Goal: Find specific page/section: Find specific page/section

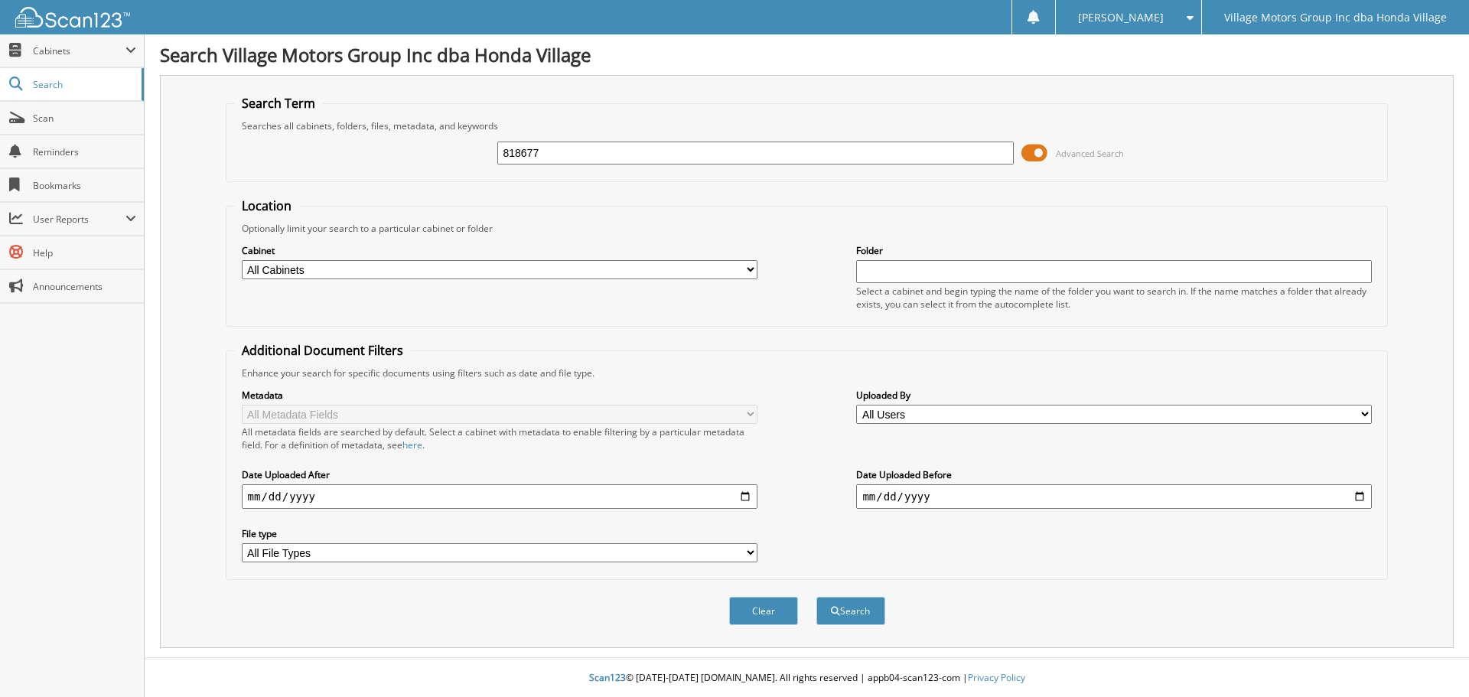
type input "818677"
click at [816, 597] on button "Search" at bounding box center [850, 611] width 69 height 28
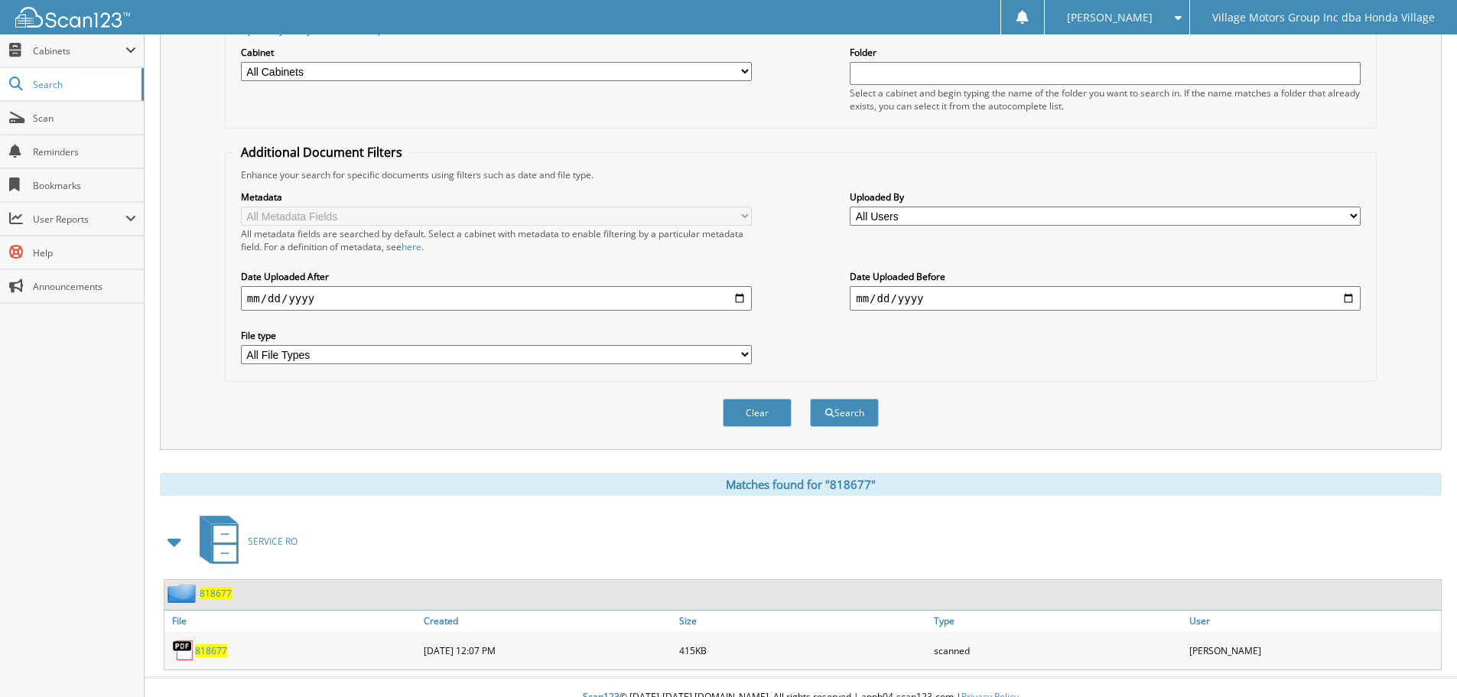
scroll to position [218, 0]
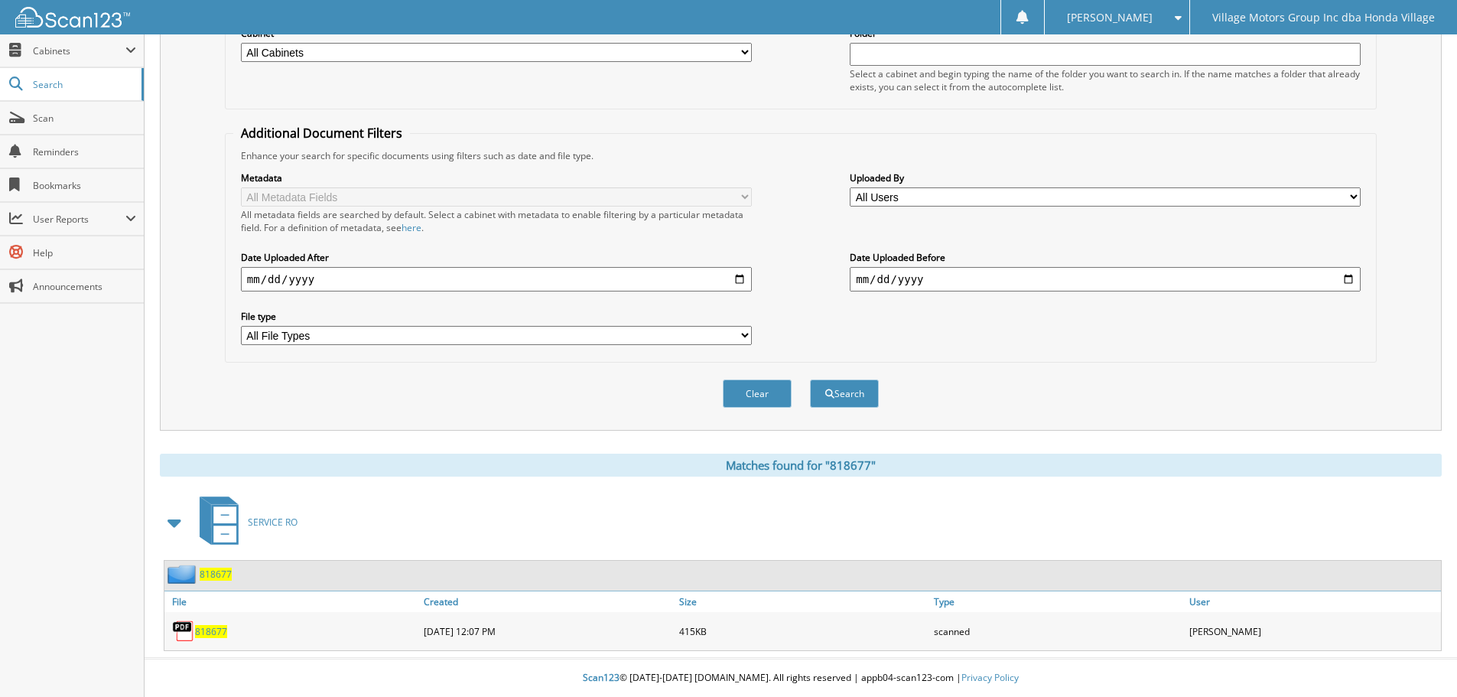
click at [203, 629] on span "818677" at bounding box center [211, 631] width 32 height 13
